Goal: Ask a question: Seek information or help from site administrators or community

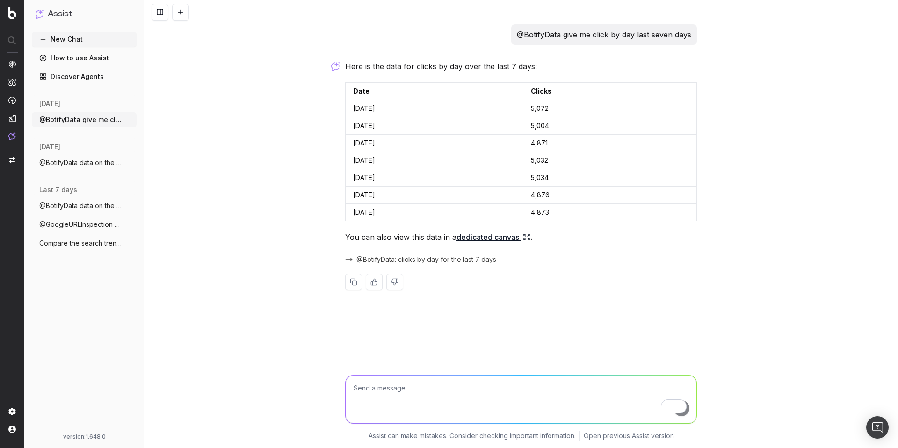
click at [388, 391] on textarea "To enrich screen reader interactions, please activate Accessibility in Grammarl…" at bounding box center [521, 400] width 351 height 48
click at [400, 399] on textarea "To enrich screen reader interactions, please activate Accessibility in Grammarl…" at bounding box center [521, 400] width 351 height 48
paste textarea "@GoogleTrends trends for table in france"
type textarea "@GoogleTrends trends for table in france"
click at [308, 213] on div "@BotifyData give me click by day last seven days Here is the data for clicks by…" at bounding box center [521, 224] width 754 height 448
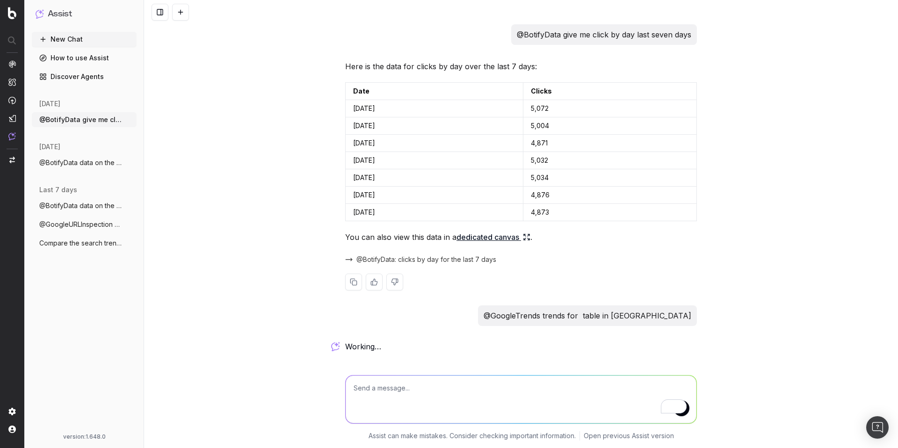
click at [475, 237] on link "dedicated canvas" at bounding box center [494, 237] width 74 height 13
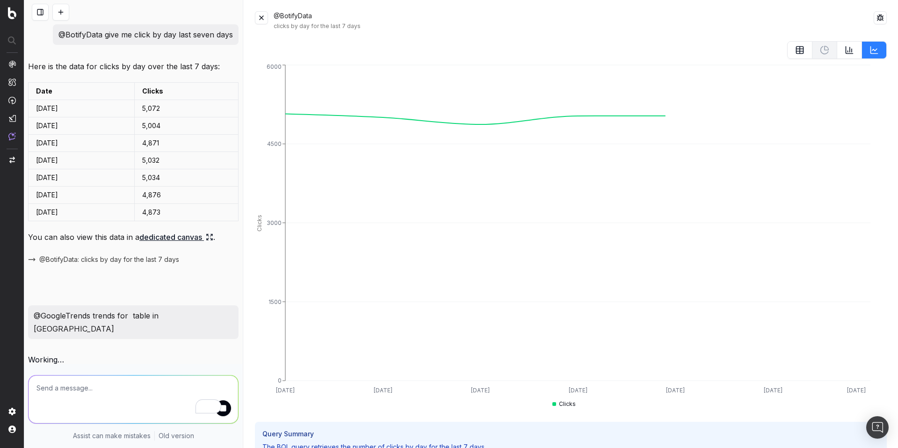
click at [263, 17] on button at bounding box center [261, 17] width 13 height 13
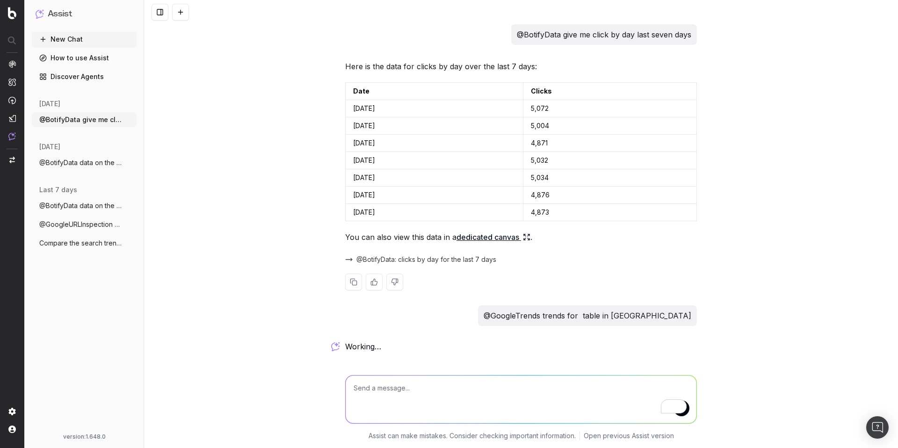
click at [427, 261] on span "@BotifyData: clicks by day for the last 7 days" at bounding box center [426, 259] width 140 height 9
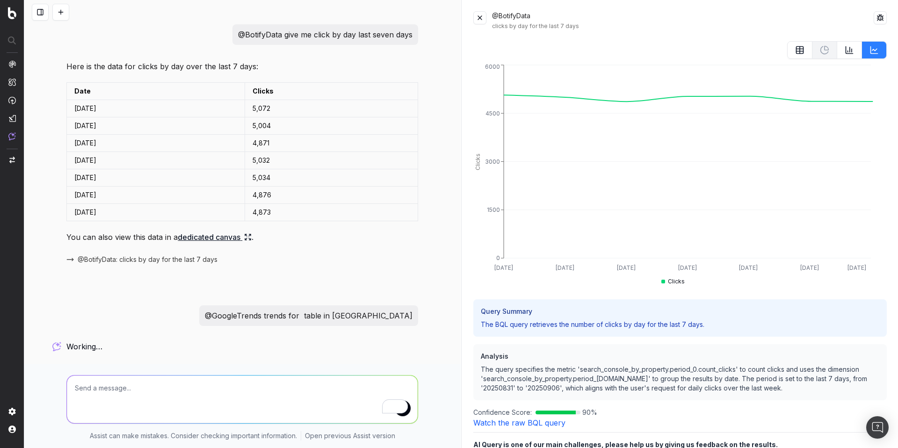
click at [479, 18] on button at bounding box center [479, 17] width 13 height 13
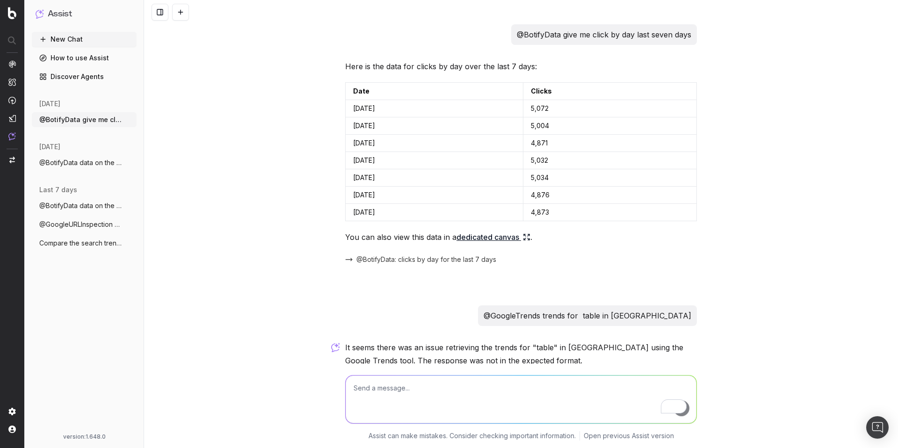
scroll to position [97, 0]
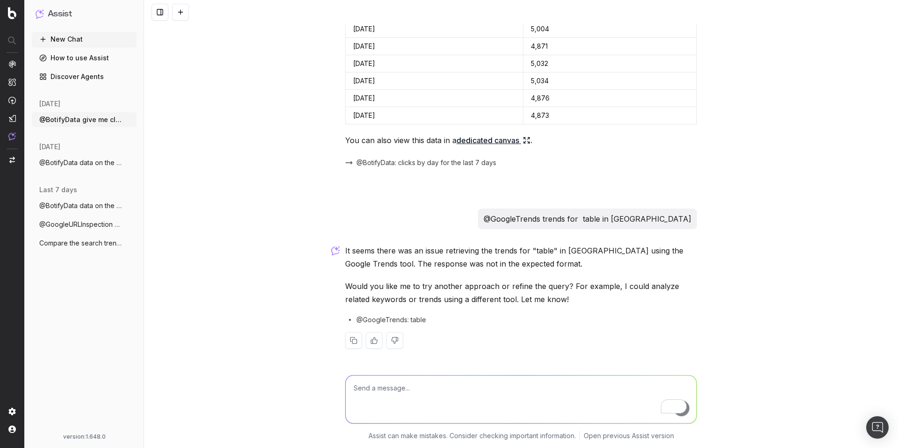
click at [398, 318] on span "@GoogleTrends: table" at bounding box center [391, 319] width 70 height 9
click at [591, 217] on p "@GoogleTrends trends for table in france" at bounding box center [588, 218] width 208 height 13
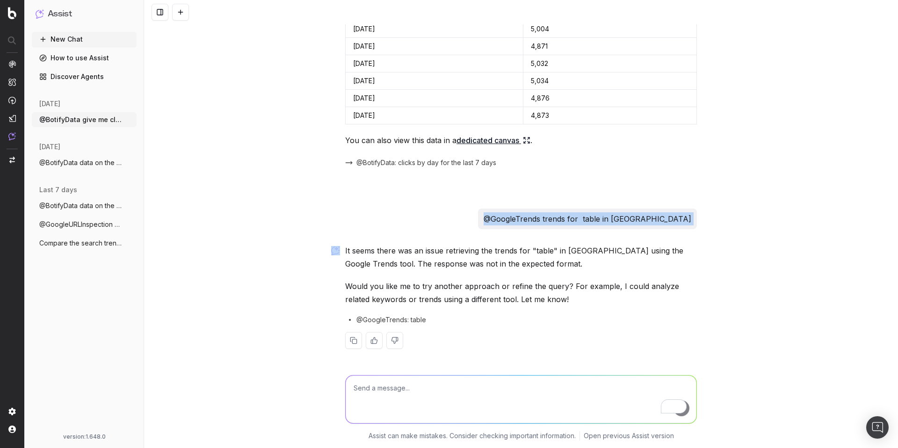
click at [591, 217] on p "@GoogleTrends trends for table in france" at bounding box center [588, 218] width 208 height 13
copy p "@GoogleTrends trends for table in france"
click at [413, 392] on textarea "To enrich screen reader interactions, please activate Accessibility in Grammarl…" at bounding box center [521, 400] width 351 height 48
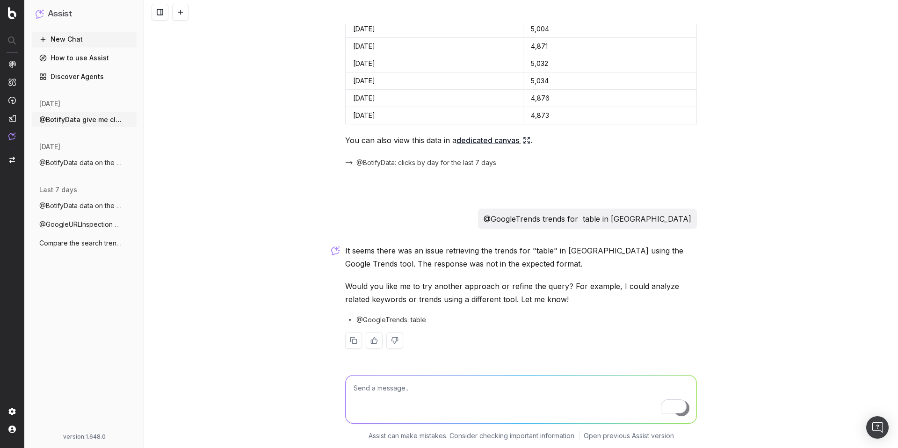
paste textarea "@GoogleTrends trends for table in france"
type textarea "@GoogleTrends trends for table in france"
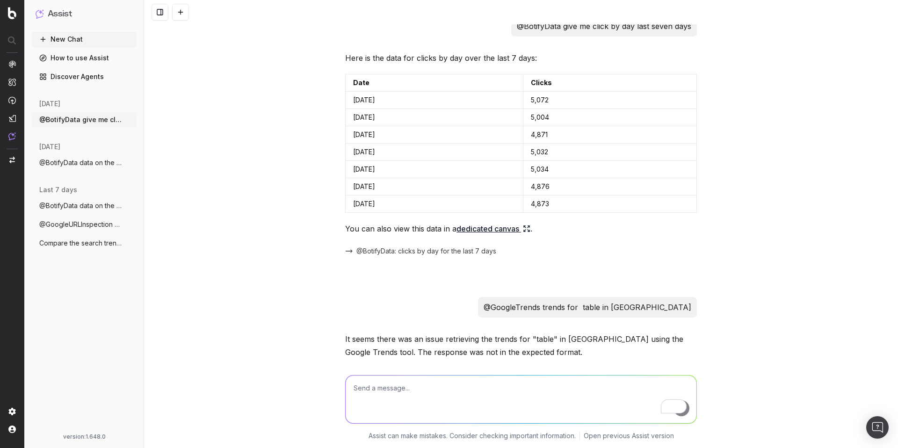
scroll to position [0, 0]
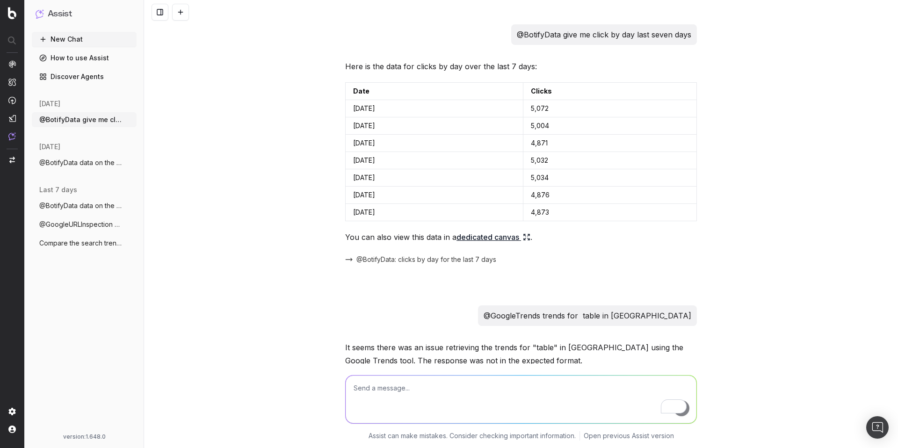
click at [598, 39] on p "@BotifyData give me click by day last seven days" at bounding box center [604, 34] width 174 height 13
click at [599, 39] on p "@BotifyData give me click by day last seven days" at bounding box center [604, 34] width 174 height 13
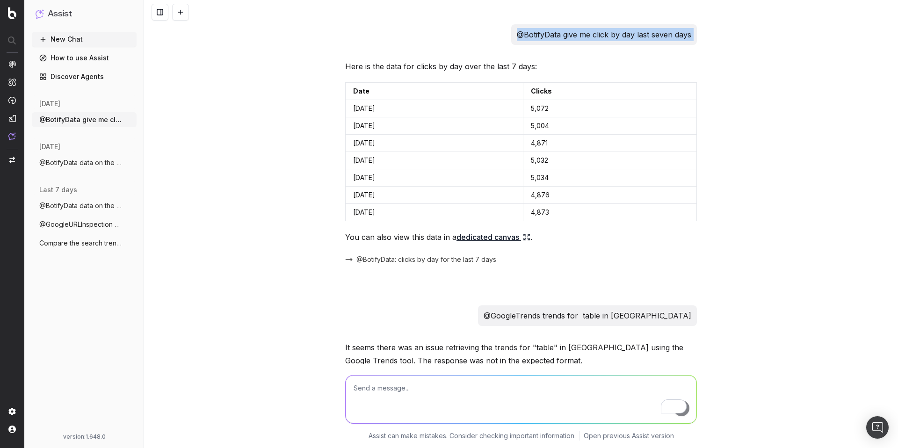
click at [599, 39] on p "@BotifyData give me click by day last seven days" at bounding box center [604, 34] width 174 height 13
click at [359, 382] on textarea "To enrich screen reader interactions, please activate Accessibility in Grammarl…" at bounding box center [521, 400] width 351 height 48
paste textarea "@BotifyData give me click by url last seven days"
type textarea "@BotifyData give me click by url last seven days"
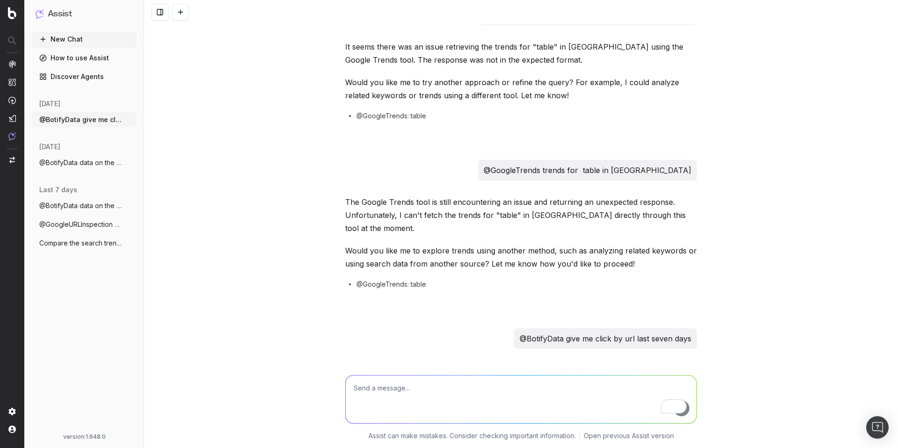
scroll to position [394, 0]
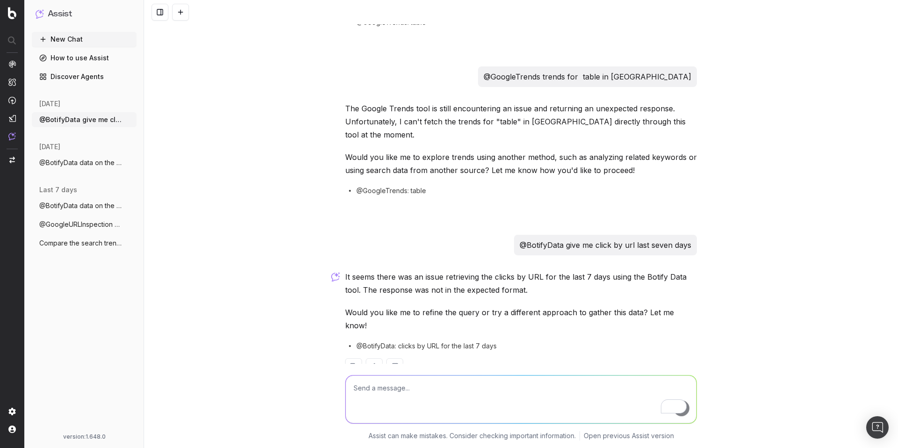
click at [450, 341] on span "@BotifyData: clicks by URL for the last 7 days" at bounding box center [426, 345] width 140 height 9
click at [387, 341] on span "@BotifyData: clicks by URL for the last 7 days" at bounding box center [426, 345] width 140 height 9
click at [578, 235] on div "@BotifyData give me click by url last seven days" at bounding box center [605, 245] width 183 height 21
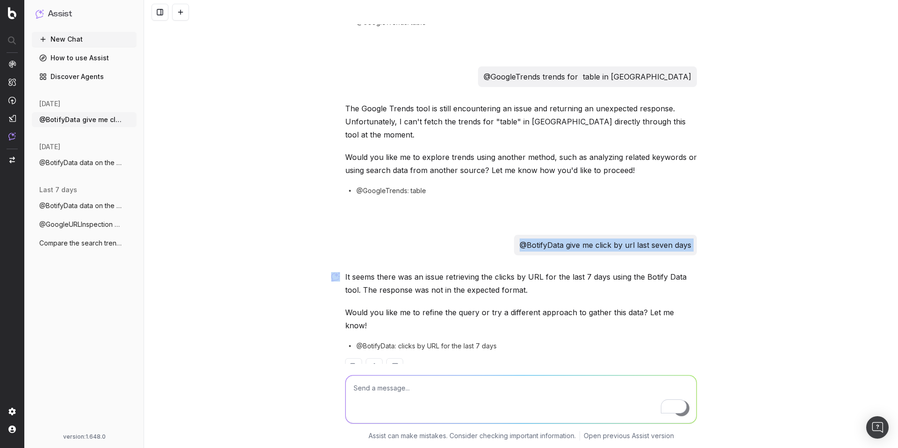
click at [578, 235] on div "@BotifyData give me click by url last seven days" at bounding box center [605, 245] width 183 height 21
copy p "@BotifyData give me click by url last seven days"
click at [459, 388] on textarea "To enrich screen reader interactions, please activate Accessibility in Grammarl…" at bounding box center [521, 400] width 351 height 48
paste textarea "@BotifyData give me click by url last seven days"
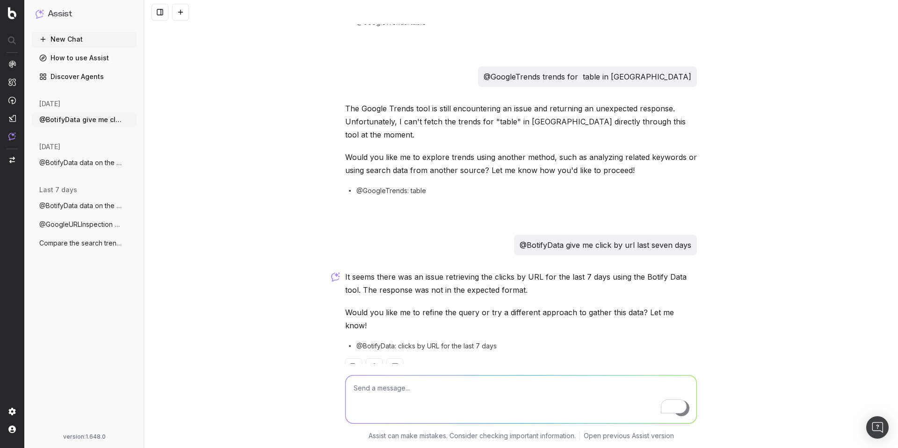
type textarea "@BotifyData give me click by url last seven days"
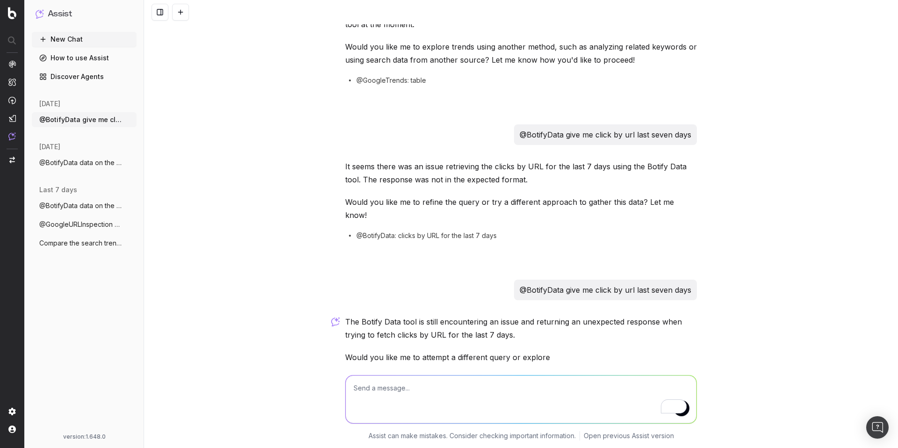
scroll to position [550, 0]
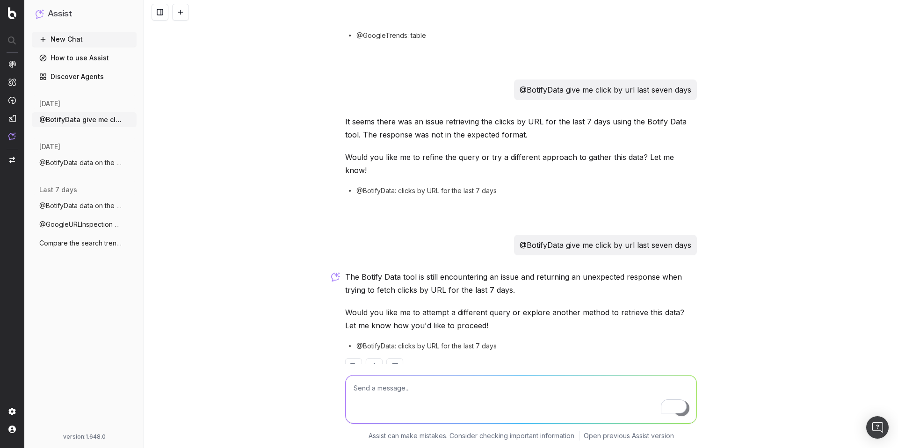
click at [525, 239] on p "@BotifyData give me click by url last seven days" at bounding box center [606, 245] width 172 height 13
copy p "@BotifyData give me click by url last seven days"
click at [95, 165] on span "@BotifyData data on the clicks and impre" at bounding box center [80, 162] width 82 height 9
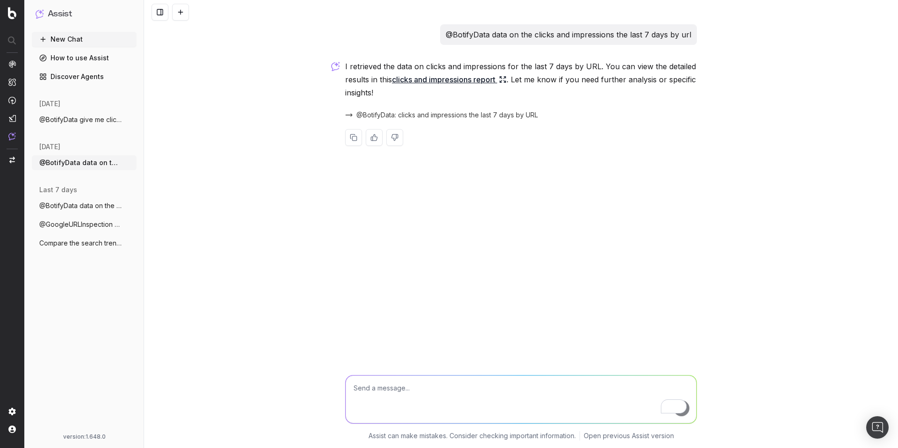
click at [503, 39] on p "@BotifyData data on the clicks and impressions the last 7 days by url" at bounding box center [569, 34] width 246 height 13
click at [421, 116] on span "@BotifyData: clicks and impressions the last 7 days by URL" at bounding box center [447, 114] width 182 height 9
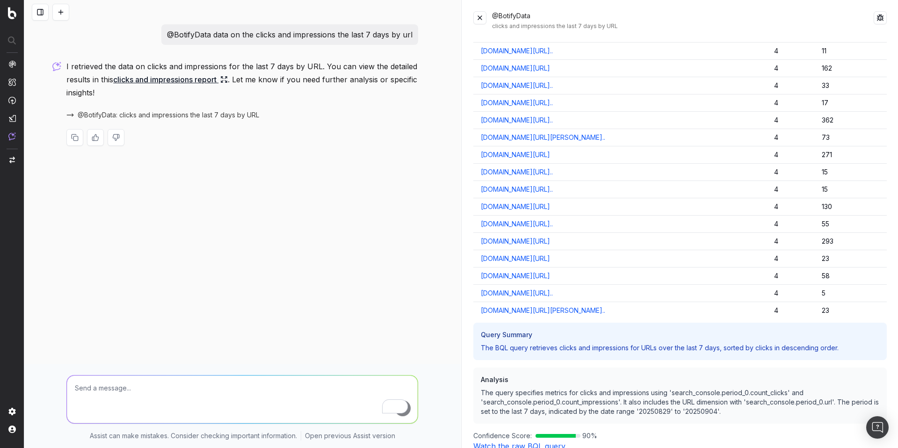
scroll to position [8422, 0]
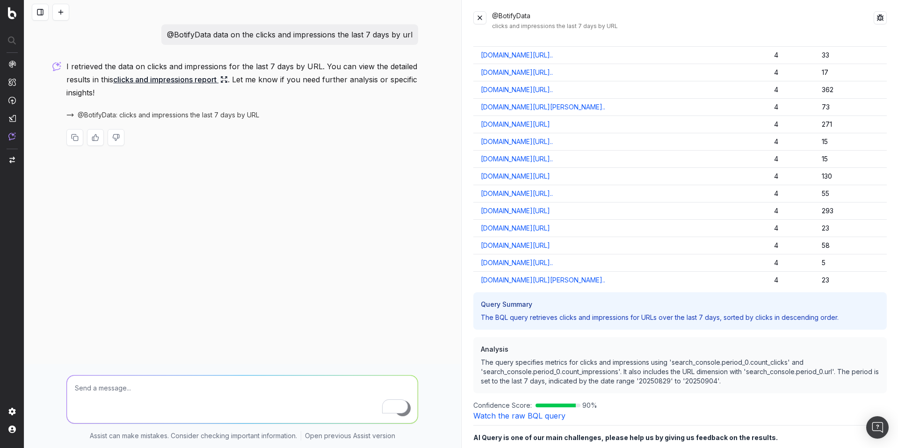
click at [657, 334] on div "Query Summary The BQL query retrieves clicks and impressions for URLs over the …" at bounding box center [680, 351] width 414 height 118
click at [474, 20] on button at bounding box center [479, 17] width 13 height 13
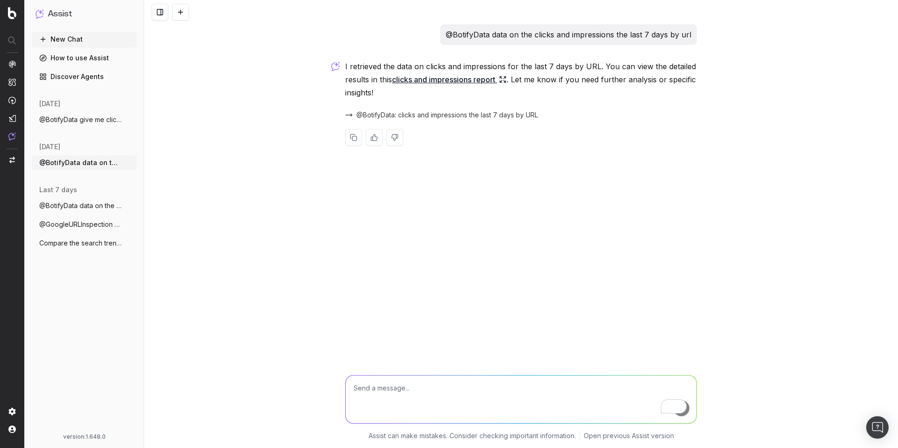
click at [387, 109] on div "@BotifyData: clicks and impressions the last 7 days by URL" at bounding box center [521, 115] width 352 height 13
click at [385, 115] on span "@BotifyData: clicks and impressions the last 7 days by URL" at bounding box center [447, 114] width 182 height 9
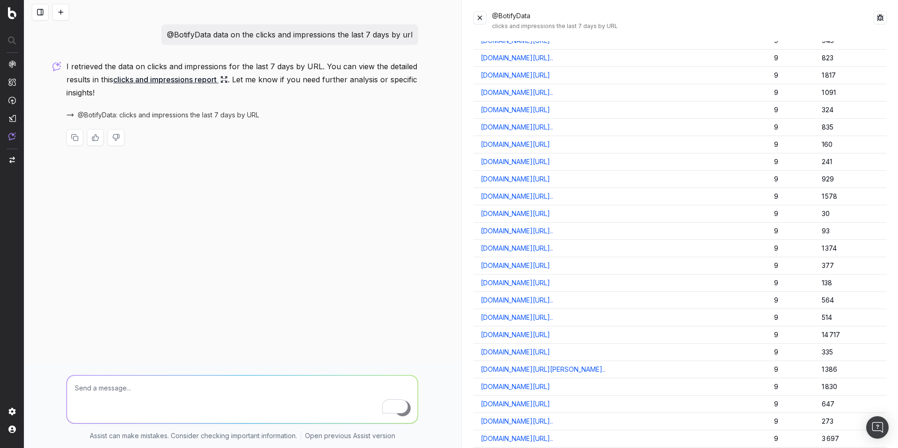
scroll to position [4402, 0]
click at [153, 118] on span "@BotifyData: clicks and impressions the last 7 days by URL" at bounding box center [169, 114] width 182 height 9
click at [474, 21] on button at bounding box center [479, 17] width 13 height 13
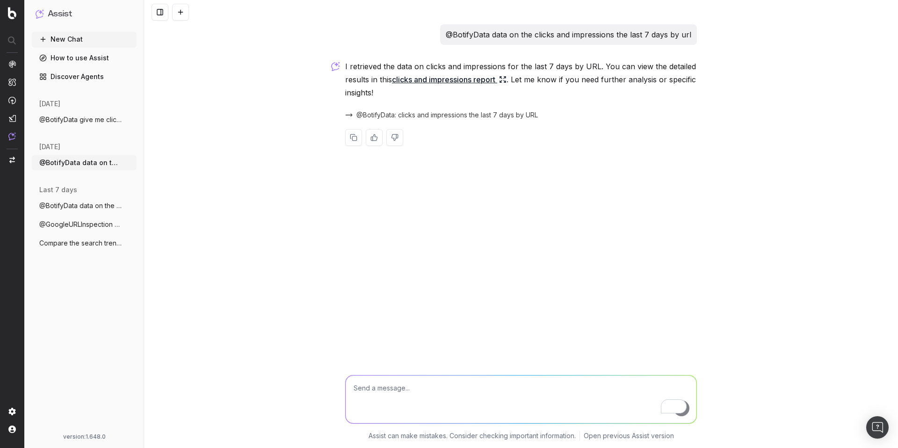
click at [377, 380] on textarea "To enrich screen reader interactions, please activate Accessibility in Grammarl…" at bounding box center [521, 400] width 351 height 48
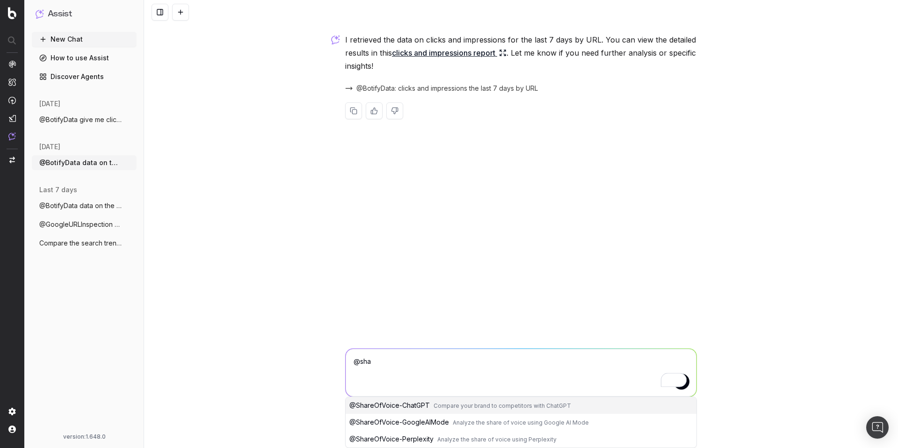
scroll to position [0, 0]
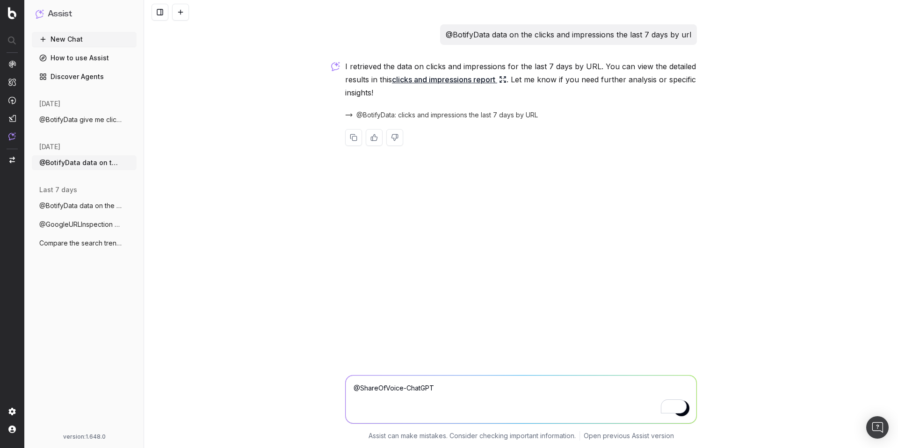
click at [461, 387] on textarea "@ShareOfVoice-ChatGPT" at bounding box center [521, 400] width 351 height 48
paste textarea "Analyze our visibility on ChatGPT for 'organic dog food' in Canada"
type textarea "@ShareOfVoice-ChatGPT Analyze our visibility on ChatGPT for 'organic dog food' …"
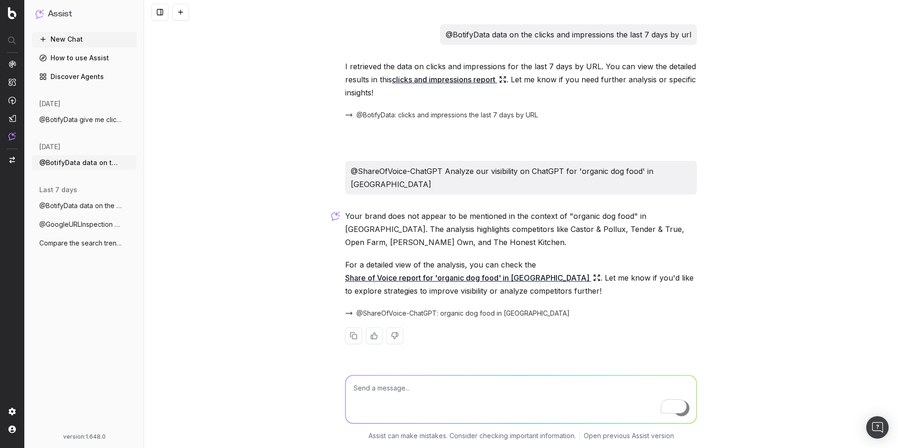
click at [445, 309] on span "@ShareOfVoice-ChatGPT: organic dog food in [GEOGRAPHIC_DATA]" at bounding box center [462, 313] width 213 height 9
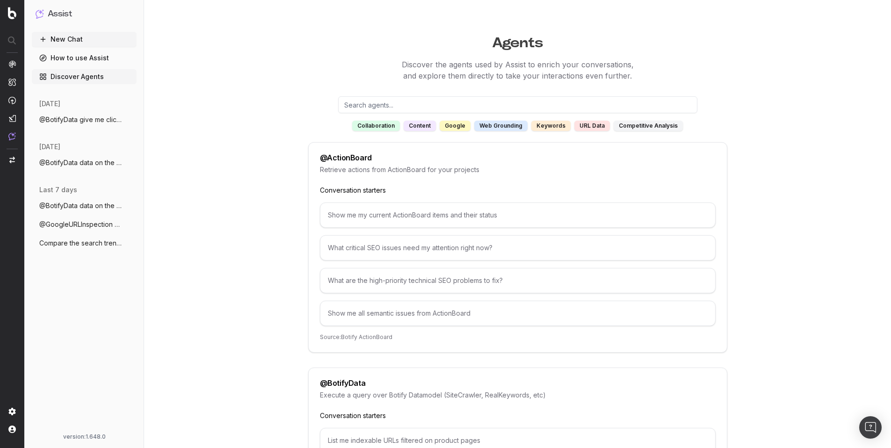
scroll to position [4225, 0]
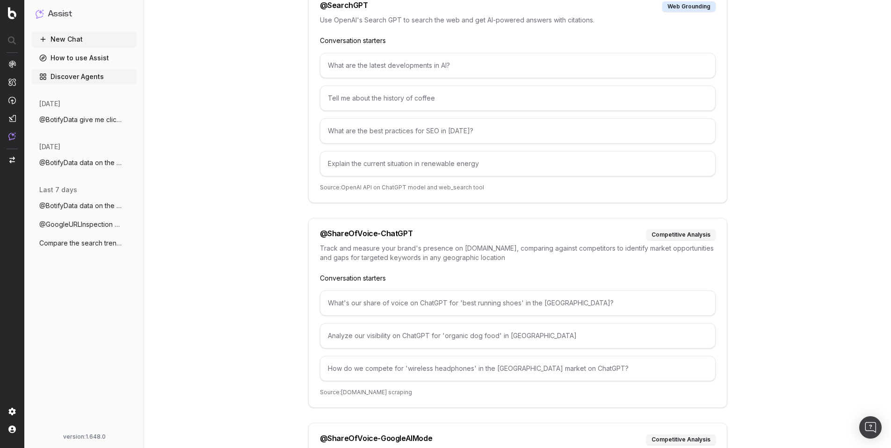
click at [380, 298] on div "What's our share of voice on ChatGPT for 'best running shoes' in the [GEOGRAPHI…" at bounding box center [518, 303] width 396 height 25
click at [380, 298] on div "What's our share of voice on ChatGPT for 'best running shoes' in the US?" at bounding box center [518, 303] width 396 height 25
click at [389, 294] on div "What's our share of voice on ChatGPT for 'best running shoes' in the US?" at bounding box center [518, 303] width 396 height 25
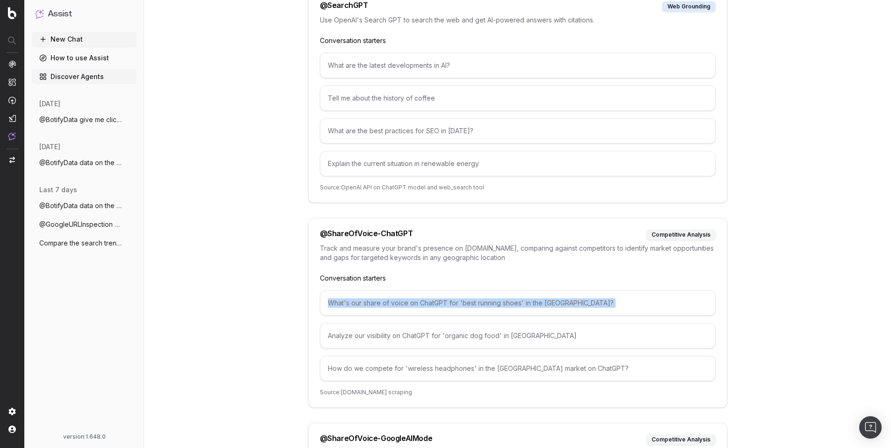
copy div "What's our share of voice on ChatGPT for 'best running shoes' in the US?"
click at [433, 324] on div "Analyze our visibility on ChatGPT for 'organic dog food' in Canada" at bounding box center [518, 335] width 396 height 25
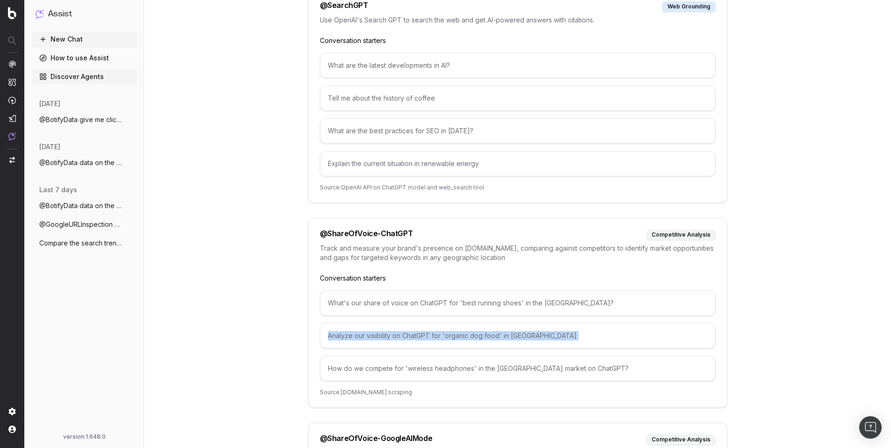
copy div "Analyze our visibility on ChatGPT for 'organic dog food' in Canada"
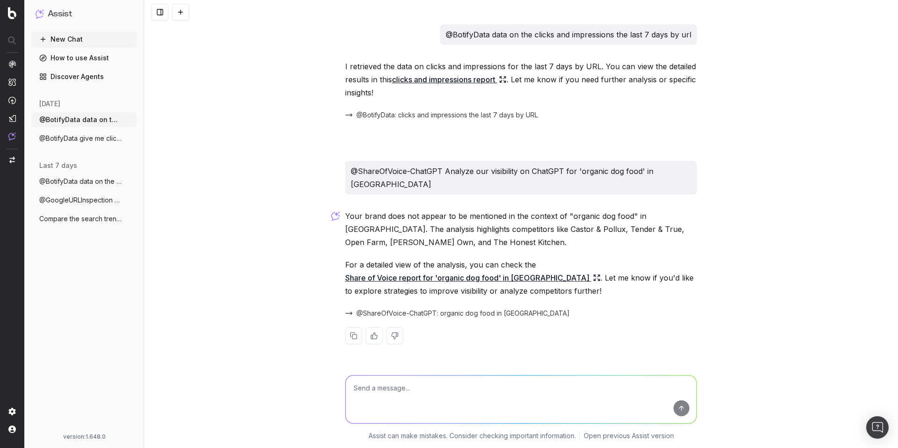
click at [431, 309] on span "@ShareOfVoice-ChatGPT: organic dog food in [GEOGRAPHIC_DATA]" at bounding box center [462, 313] width 213 height 9
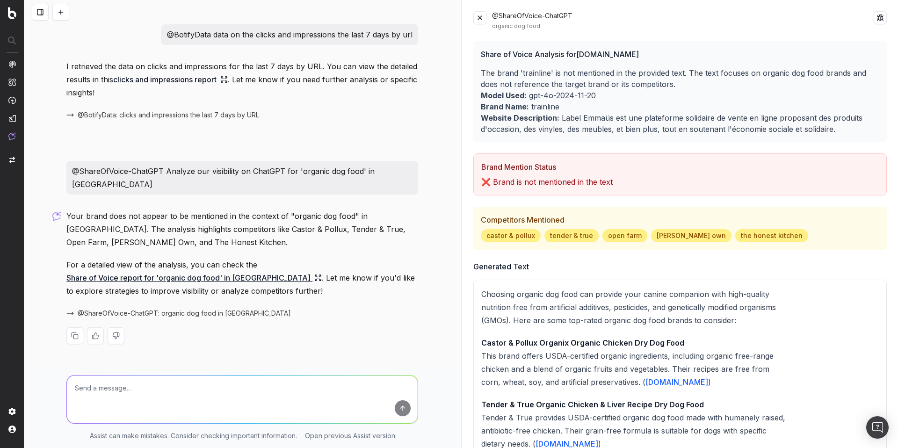
click at [242, 168] on p "@ShareOfVoice-ChatGPT Analyze our visibility on ChatGPT for 'organic dog food' …" at bounding box center [242, 178] width 341 height 26
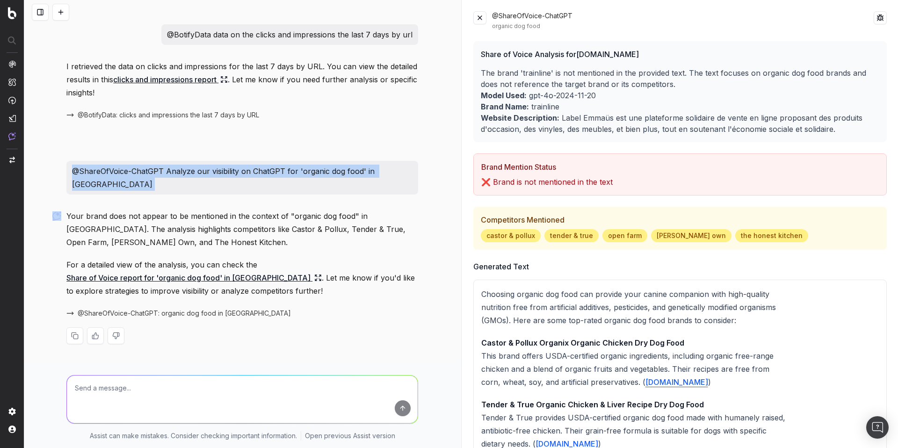
click at [242, 168] on p "@ShareOfVoice-ChatGPT Analyze our visibility on ChatGPT for 'organic dog food' …" at bounding box center [242, 178] width 341 height 26
copy p "@ShareOfVoice-ChatGPT Analyze our visibility on ChatGPT for 'organic dog food' …"
click at [210, 168] on p "@ShareOfVoice-ChatGPT Analyze our visibility on ChatGPT for 'organic dog food' …" at bounding box center [242, 178] width 341 height 26
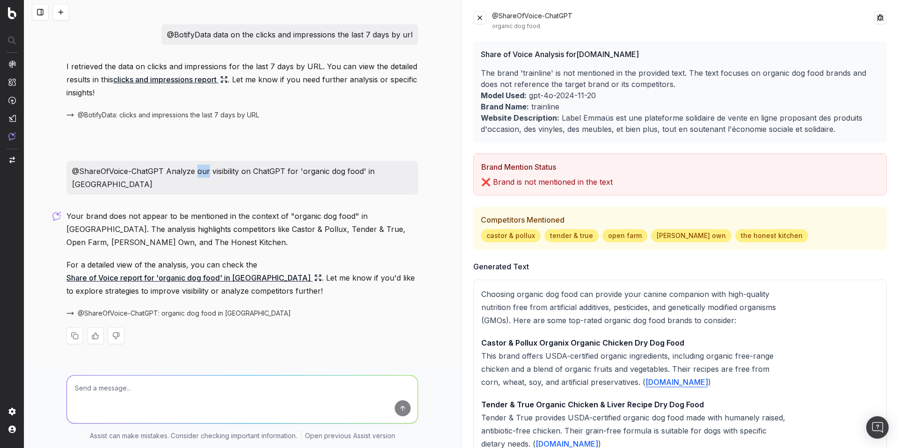
click at [210, 168] on p "@ShareOfVoice-ChatGPT Analyze our visibility on ChatGPT for 'organic dog food' …" at bounding box center [242, 178] width 341 height 26
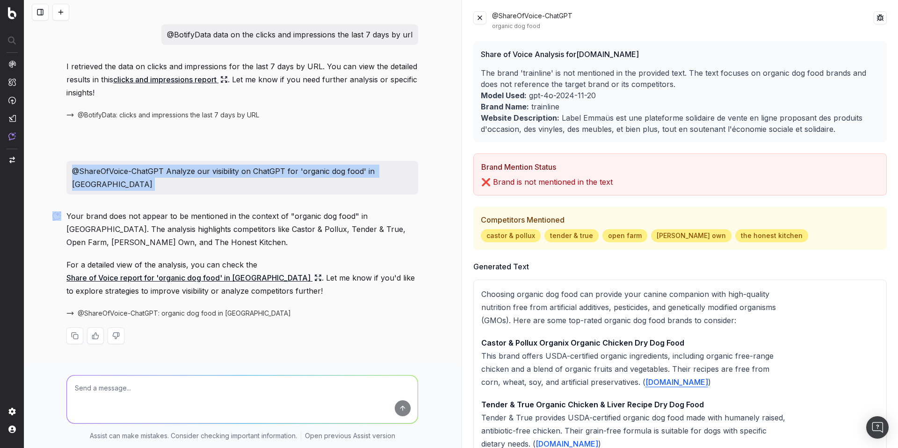
click at [210, 168] on p "@ShareOfVoice-ChatGPT Analyze our visibility on ChatGPT for 'organic dog food' …" at bounding box center [242, 178] width 341 height 26
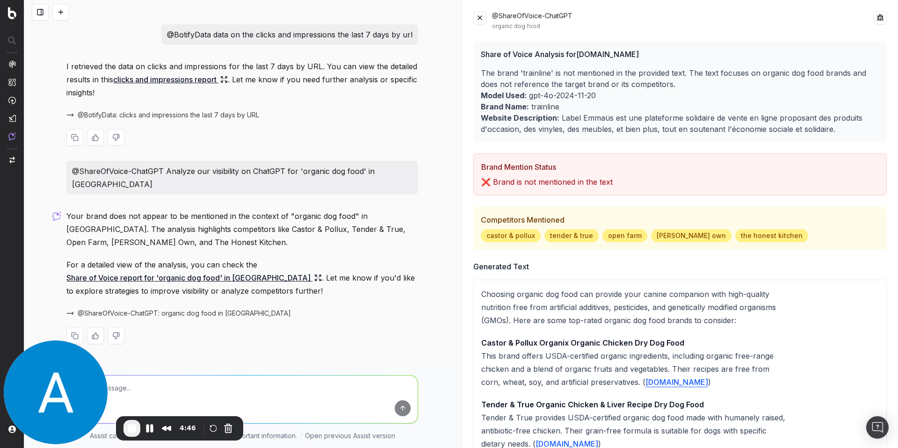
click at [145, 109] on div "@BotifyData: clicks and impressions the last 7 days by URL" at bounding box center [242, 115] width 352 height 13
click at [144, 115] on span "@BotifyData: clicks and impressions the last 7 days by URL" at bounding box center [169, 114] width 182 height 9
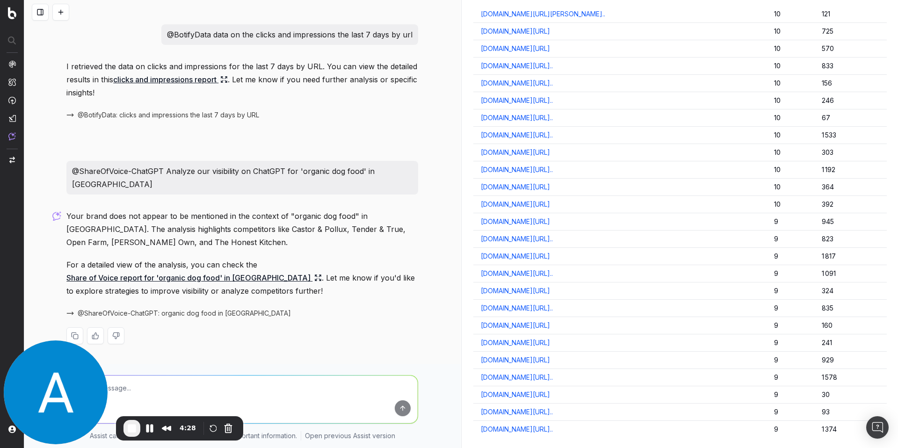
scroll to position [4910, 0]
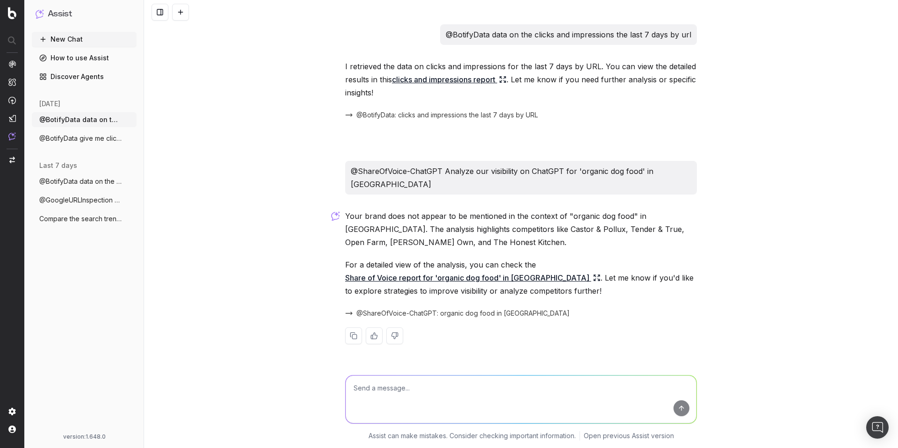
click at [414, 309] on span "@ShareOfVoice-ChatGPT: organic dog food in [GEOGRAPHIC_DATA]" at bounding box center [462, 313] width 213 height 9
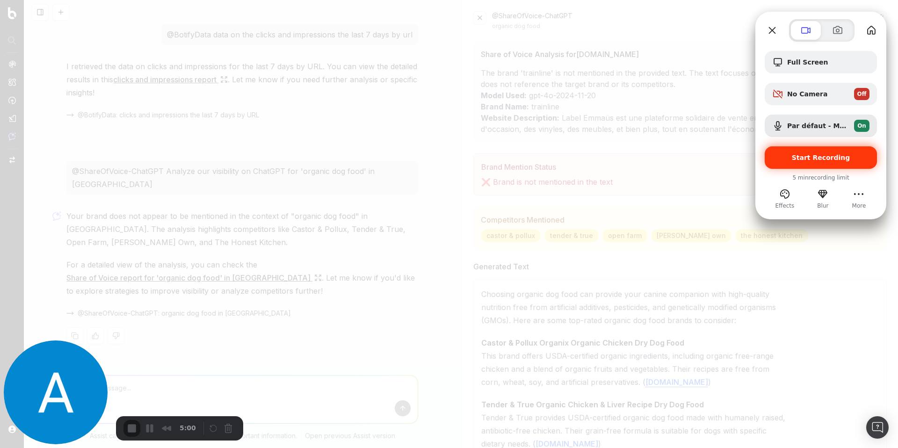
click at [786, 154] on span "Start Recording" at bounding box center [820, 157] width 97 height 7
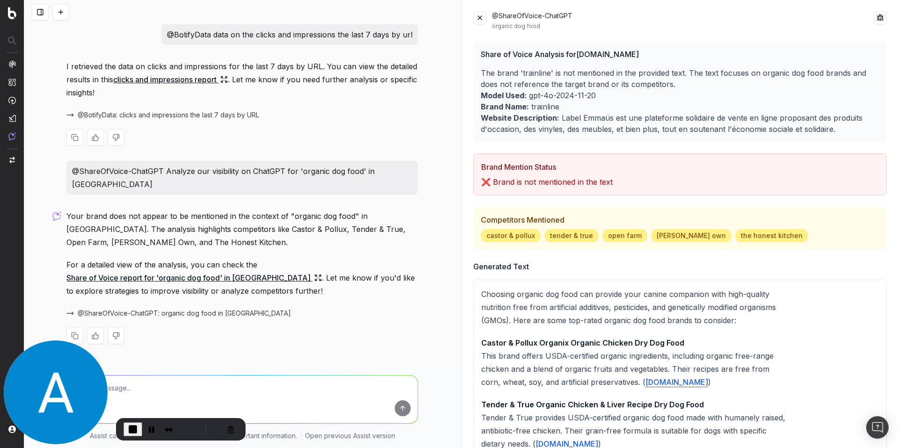
click at [177, 118] on span "@BotifyData: clicks and impressions the last 7 days by URL" at bounding box center [169, 114] width 182 height 9
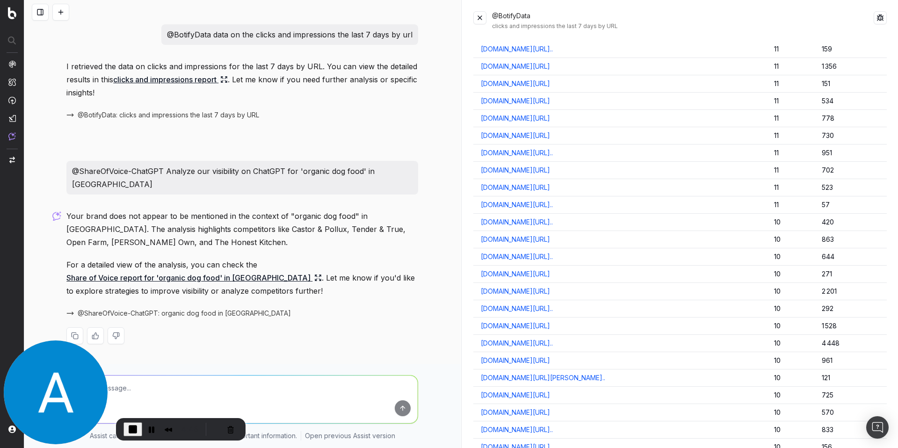
scroll to position [3498, 0]
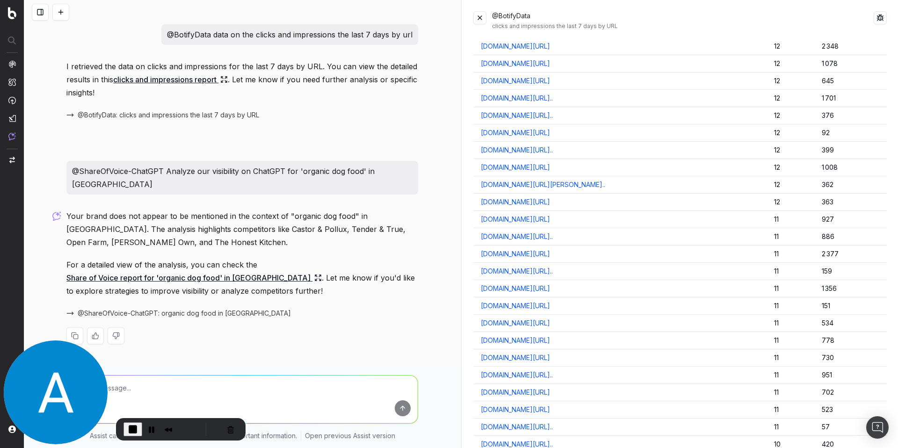
click at [148, 309] on span "@ShareOfVoice-ChatGPT: organic dog food in [GEOGRAPHIC_DATA]" at bounding box center [184, 313] width 213 height 9
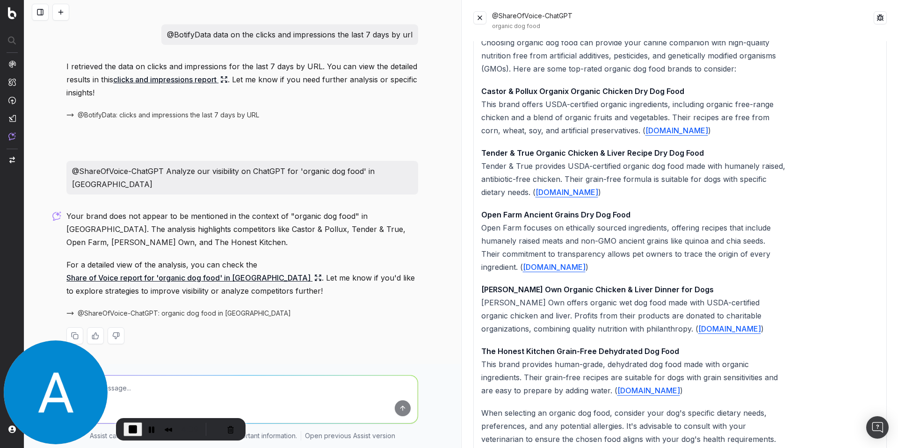
scroll to position [0, 0]
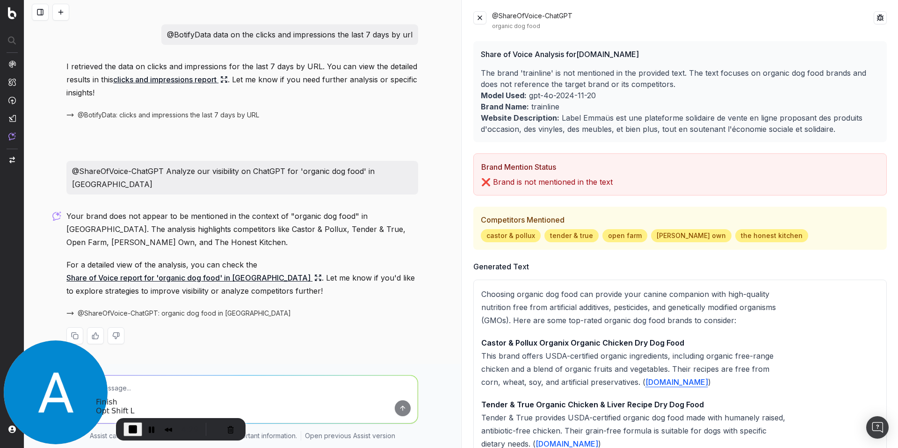
click at [131, 430] on span "End Recording" at bounding box center [132, 429] width 11 height 11
